Goal: Task Accomplishment & Management: Manage account settings

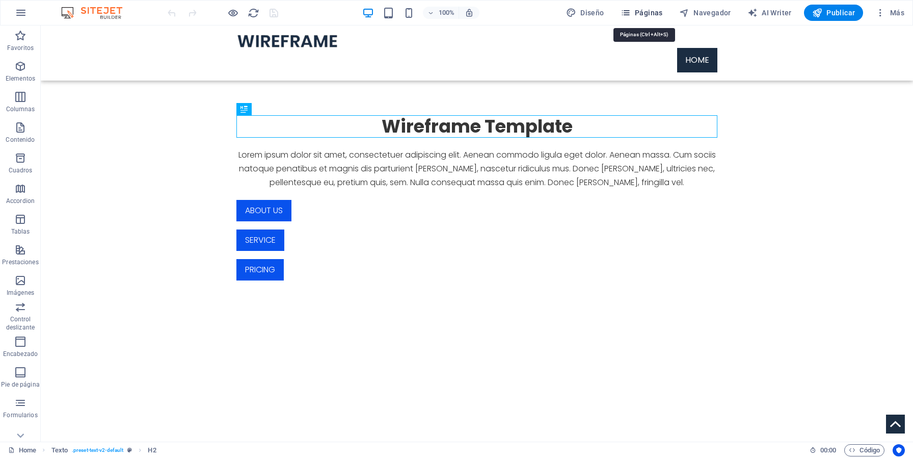
click at [642, 17] on span "Páginas" at bounding box center [642, 13] width 42 height 10
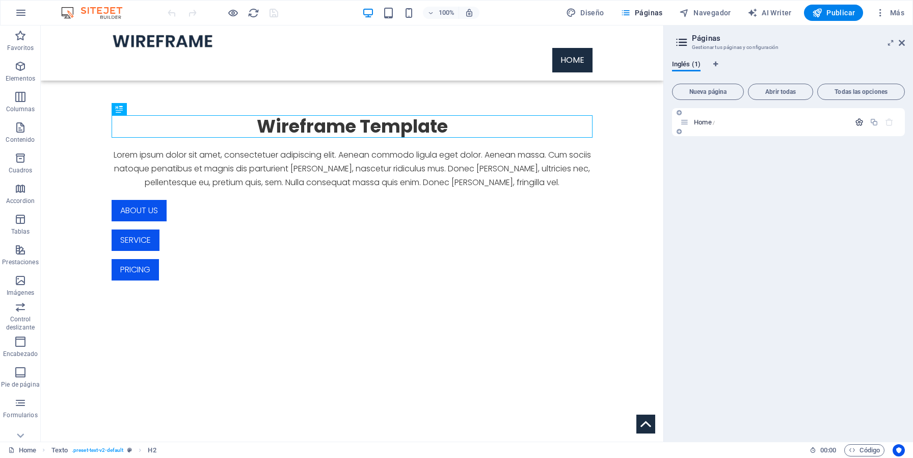
click at [860, 125] on icon "button" at bounding box center [859, 122] width 9 height 9
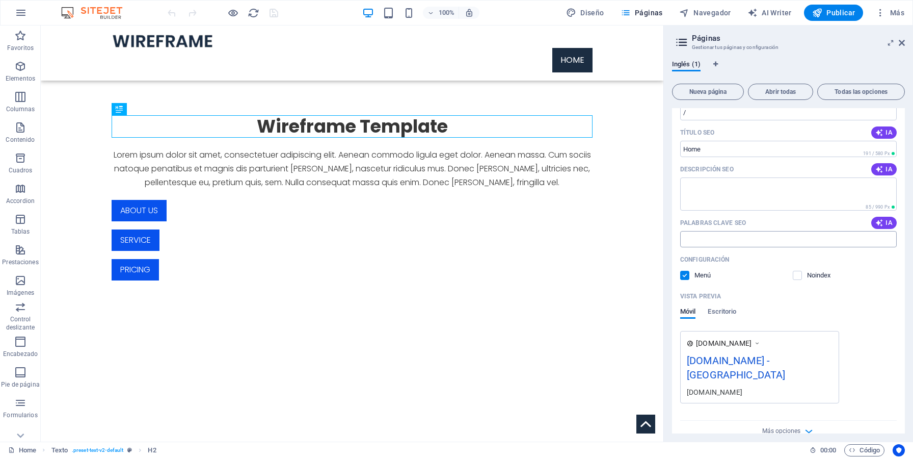
scroll to position [87, 0]
click at [803, 424] on icon "button" at bounding box center [809, 430] width 12 height 12
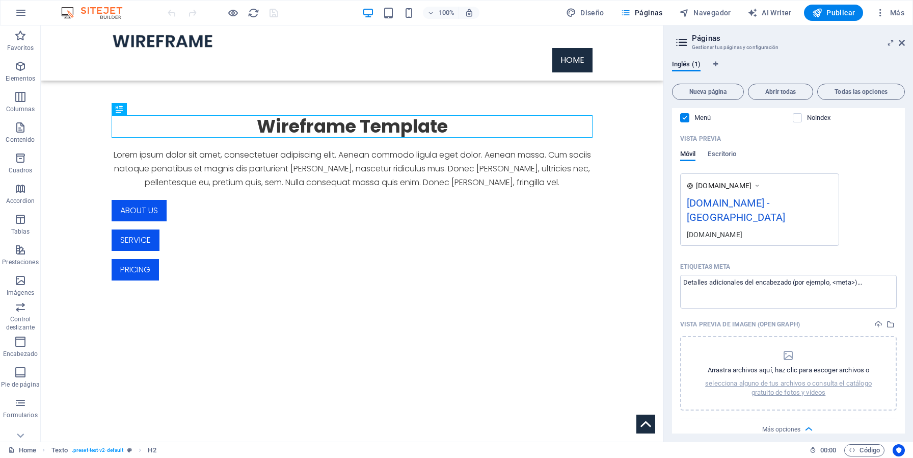
scroll to position [0, 0]
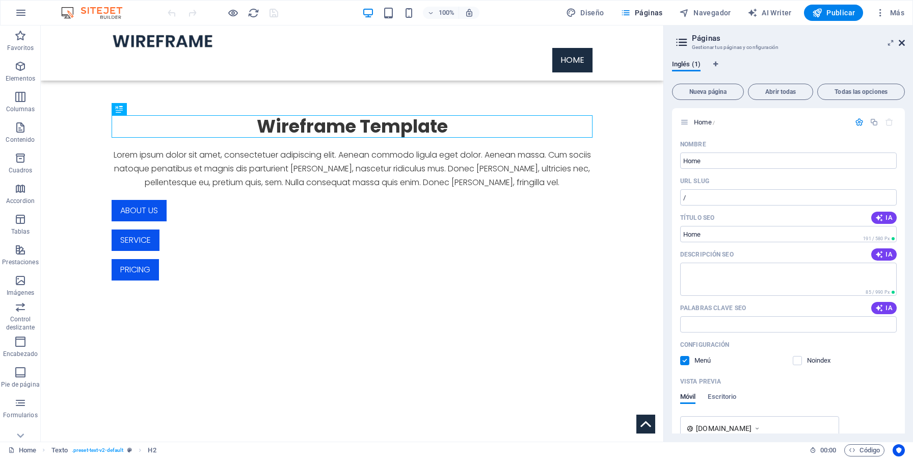
click at [901, 44] on icon at bounding box center [902, 43] width 6 height 8
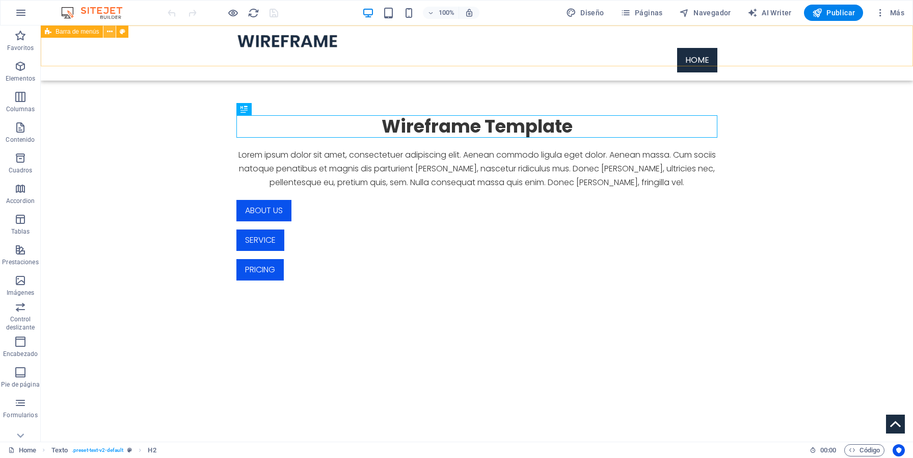
click at [107, 34] on icon at bounding box center [110, 32] width 6 height 11
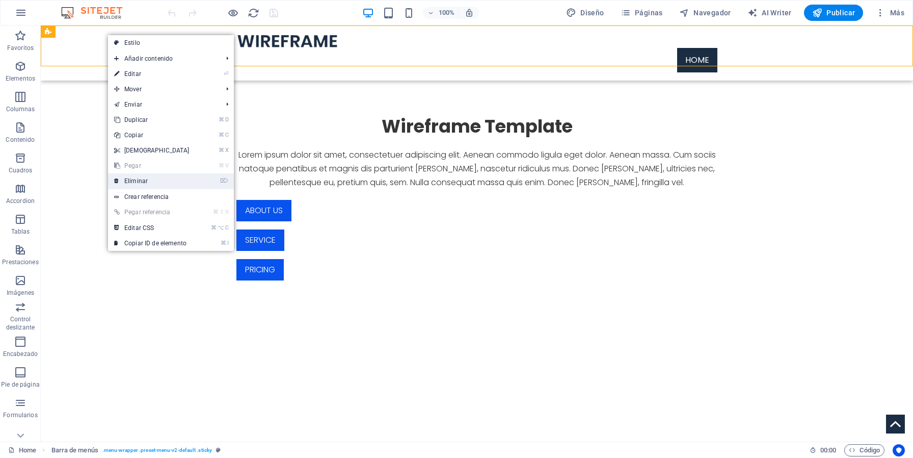
click at [141, 184] on link "⌦ Eliminar" at bounding box center [152, 180] width 88 height 15
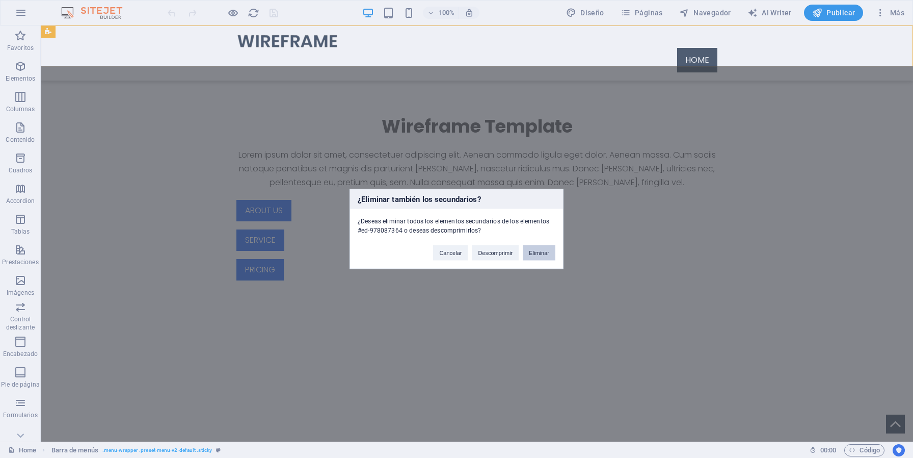
click at [542, 257] on button "Eliminar" at bounding box center [539, 252] width 33 height 15
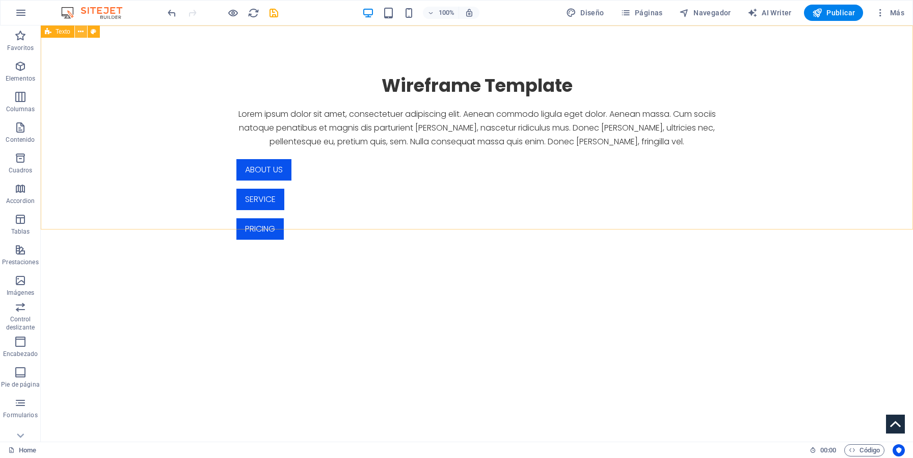
click at [84, 34] on button at bounding box center [81, 31] width 12 height 12
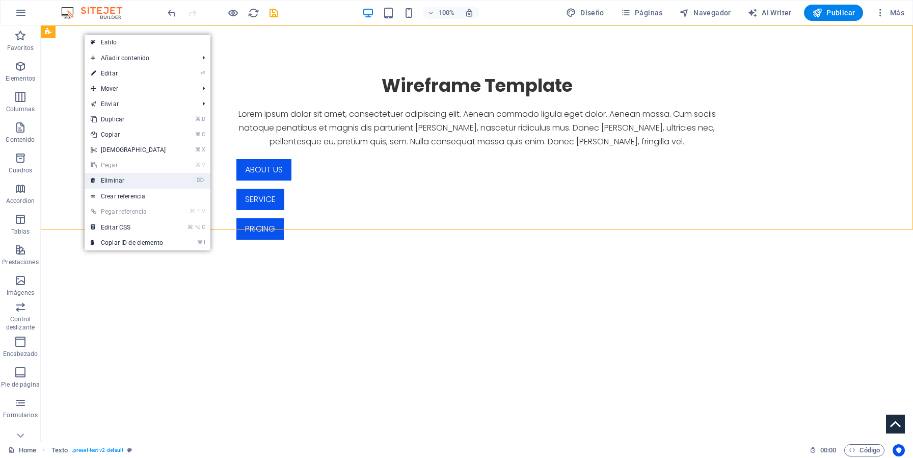
click at [138, 186] on link "⌦ Eliminar" at bounding box center [129, 180] width 88 height 15
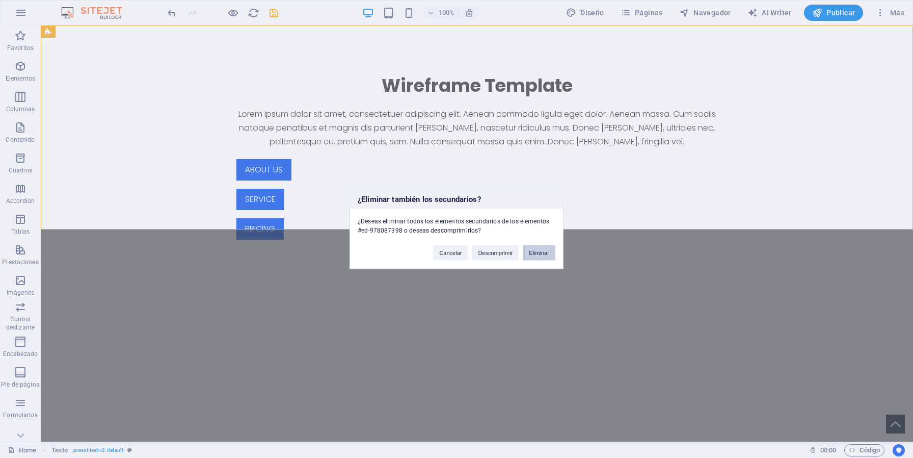
click at [537, 248] on button "Eliminar" at bounding box center [539, 252] width 33 height 15
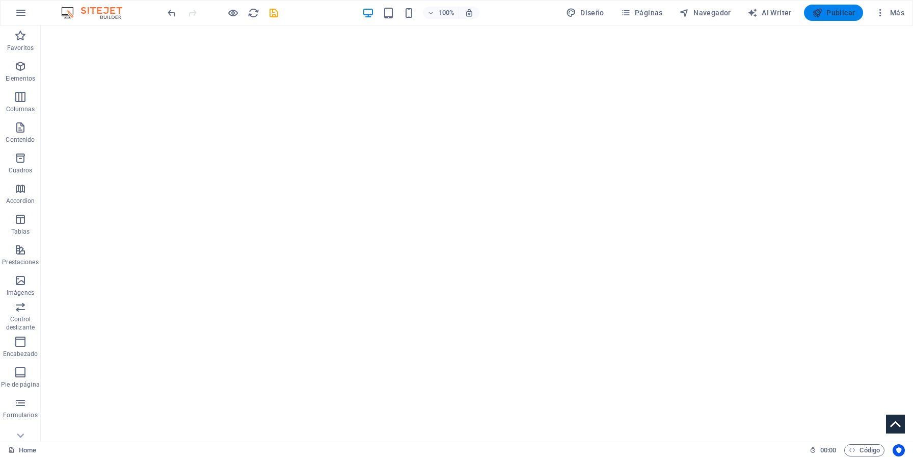
click at [849, 11] on span "Publicar" at bounding box center [834, 13] width 43 height 10
